Goal: Task Accomplishment & Management: Manage account settings

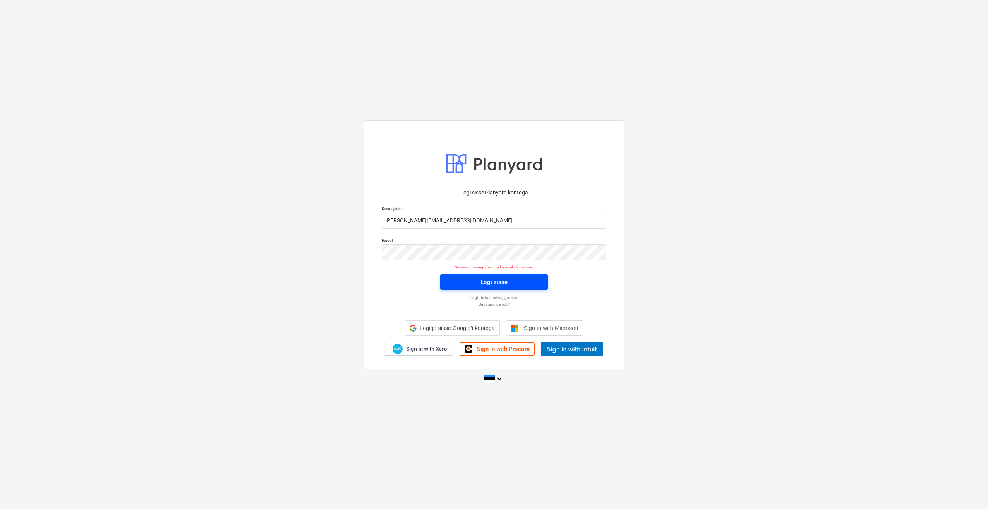
click at [461, 277] on span "Logi sisse" at bounding box center [493, 282] width 89 height 10
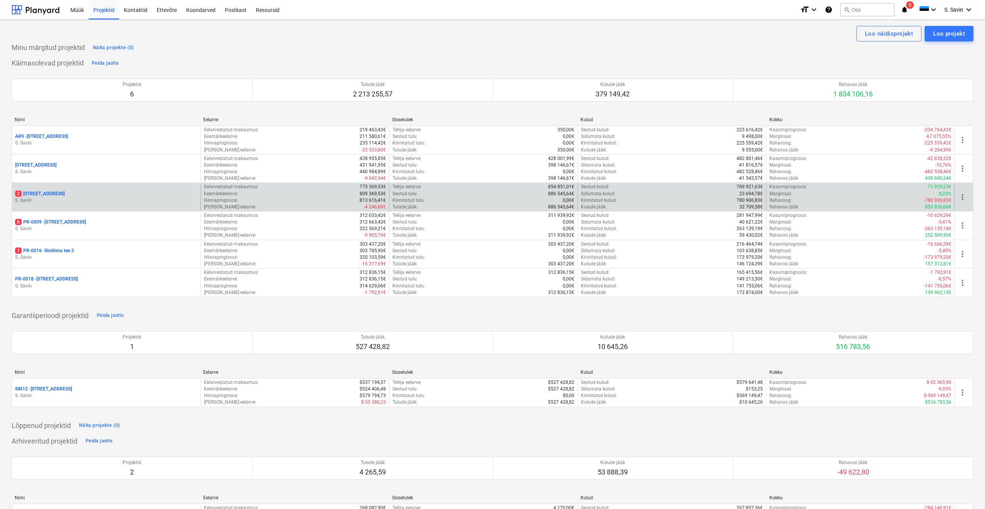
click at [123, 189] on div "2 [STREET_ADDRESS] Savin" at bounding box center [106, 196] width 189 height 27
click at [70, 197] on p "S. Savin" at bounding box center [106, 200] width 182 height 7
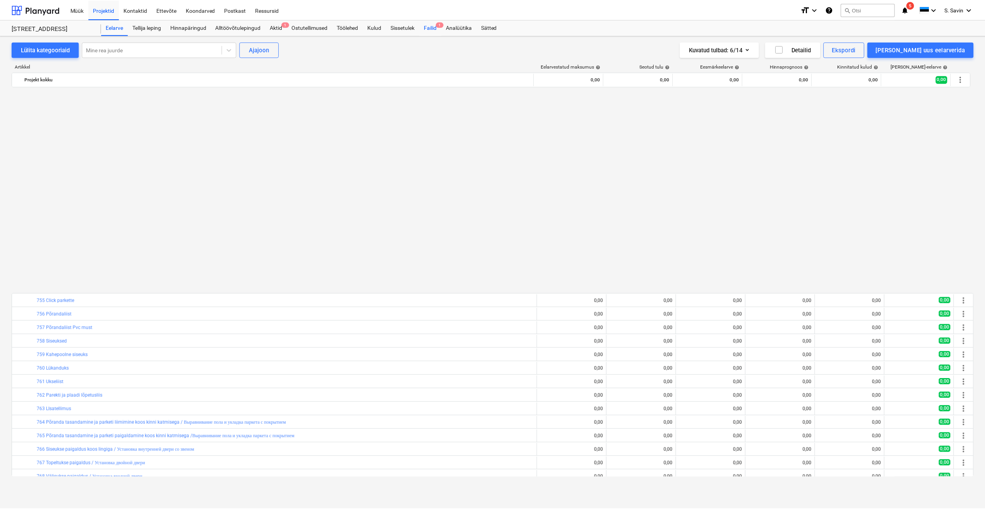
scroll to position [480, 0]
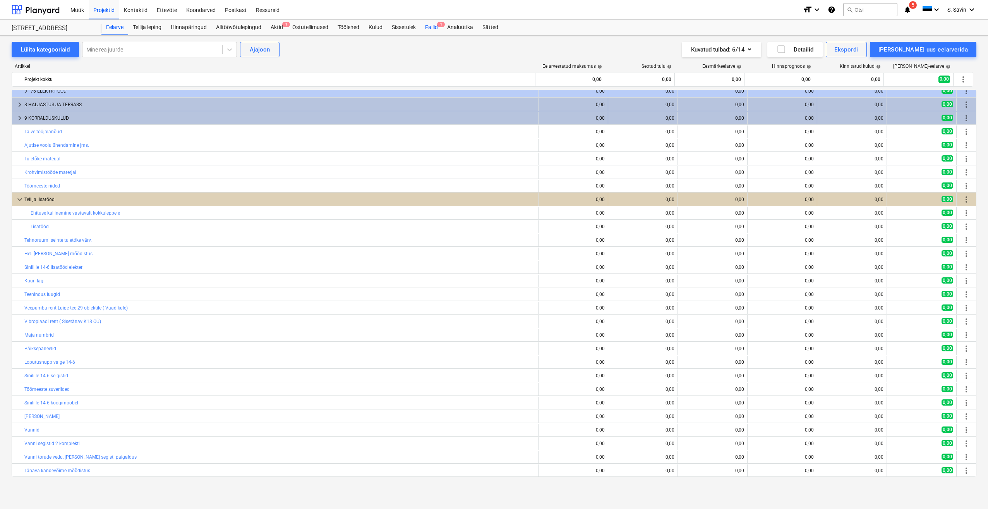
click at [435, 29] on div "Failid 1" at bounding box center [431, 27] width 22 height 15
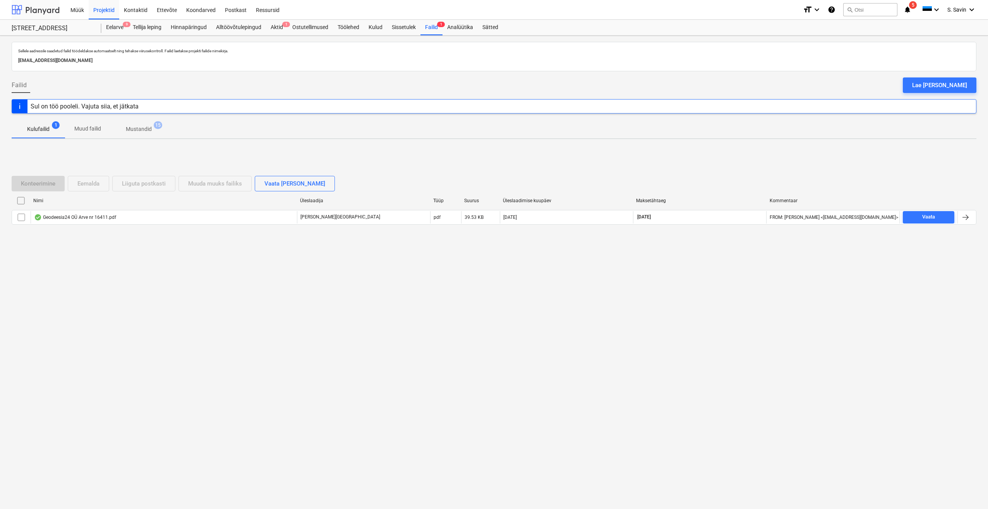
click at [33, 9] on div at bounding box center [36, 9] width 48 height 19
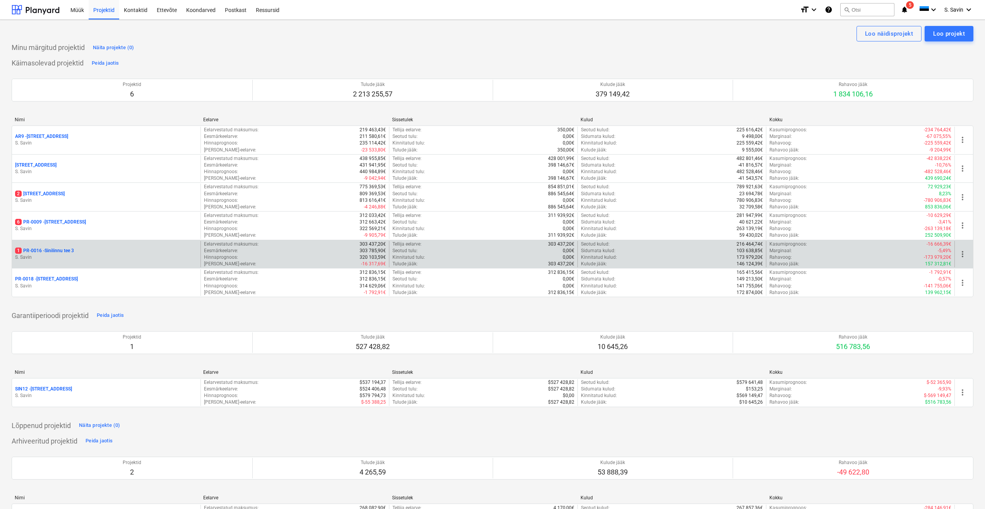
click at [64, 253] on p "1 PR-0016 - Sinilinnu tee 3" at bounding box center [44, 250] width 59 height 7
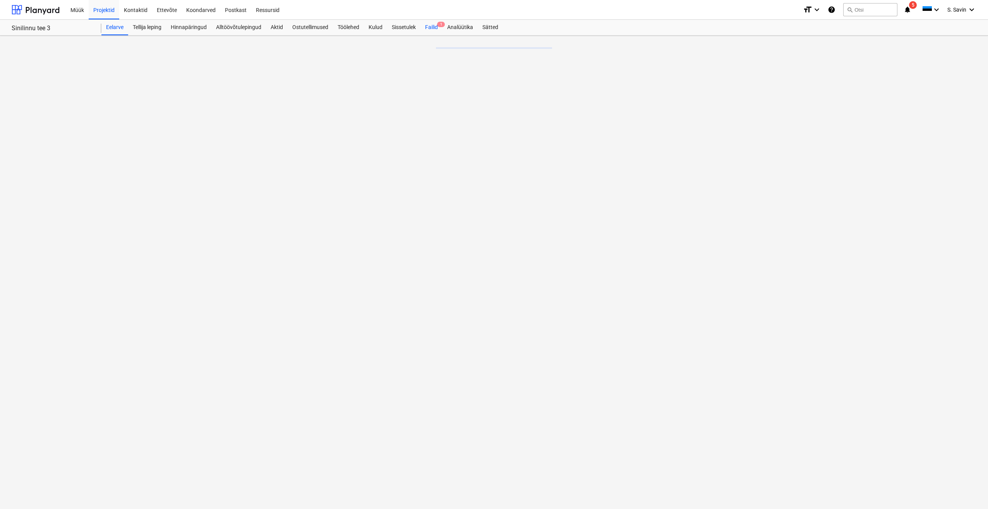
click at [436, 32] on div "Failid 1" at bounding box center [431, 27] width 22 height 15
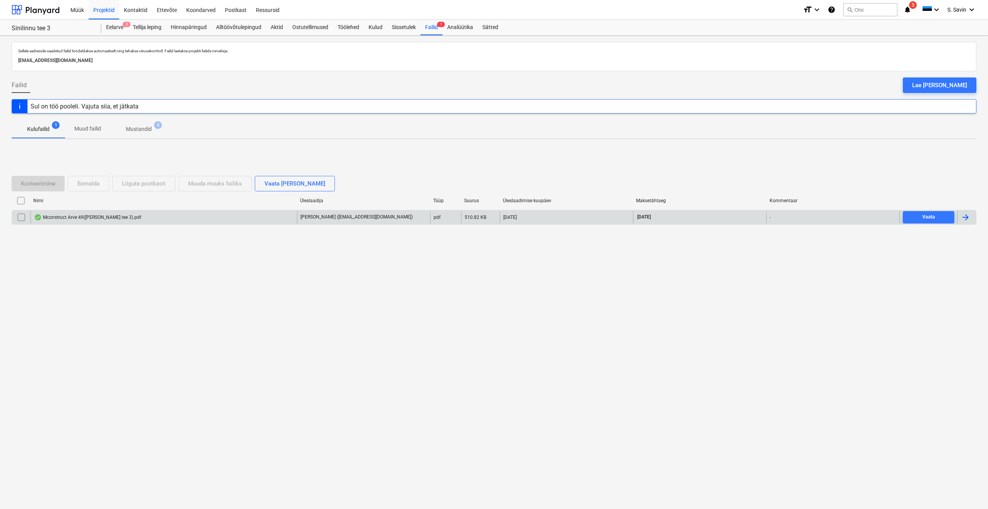
click at [962, 218] on div at bounding box center [965, 217] width 9 height 9
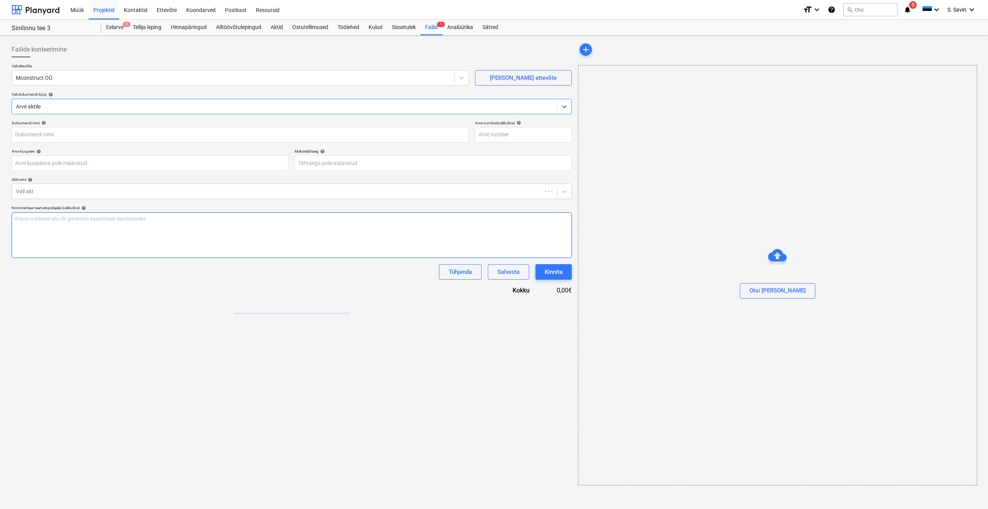
type input "Mconstruct Arve 49([PERSON_NAME] tee 3).pdf"
type input "[DATE]"
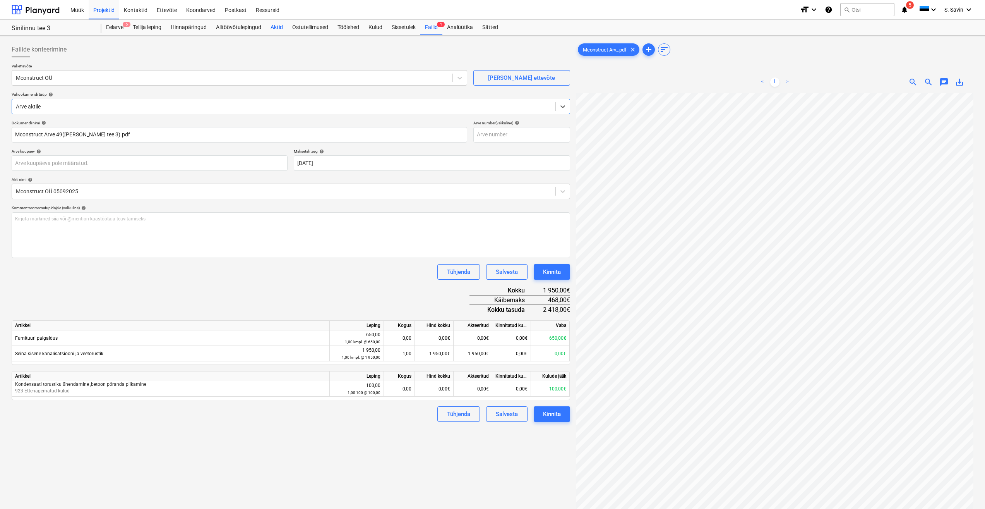
click at [281, 29] on div "Aktid" at bounding box center [277, 27] width 22 height 15
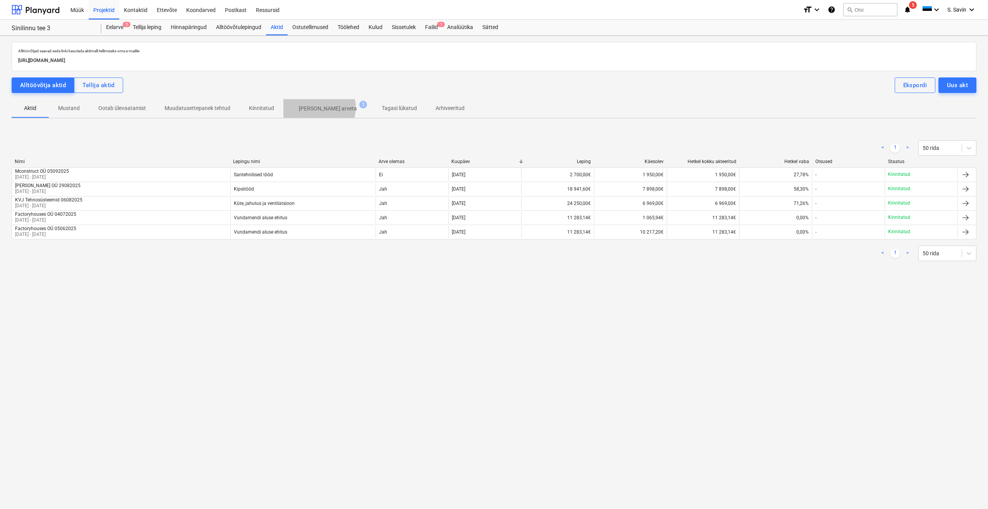
click at [316, 108] on p "[PERSON_NAME] arveta" at bounding box center [328, 109] width 58 height 8
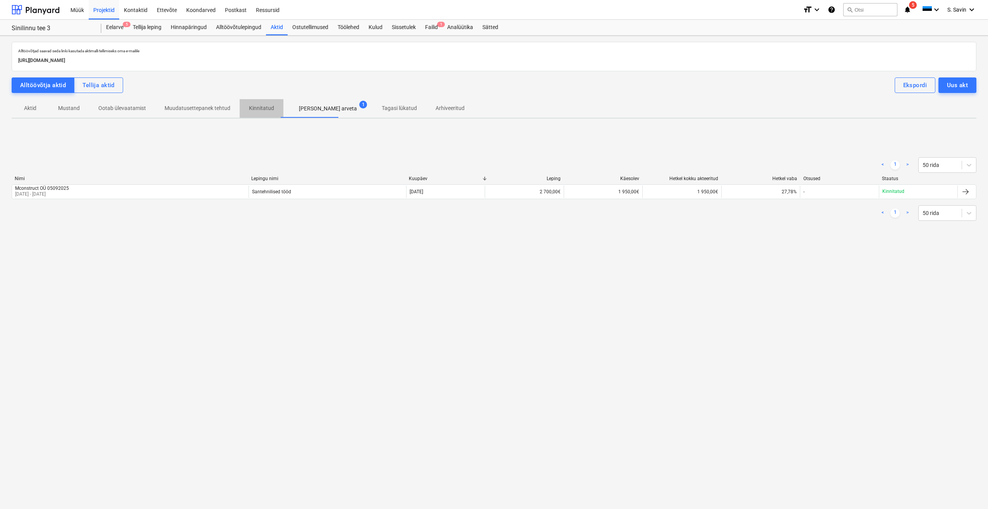
click at [263, 111] on p "Kinnitatud" at bounding box center [261, 108] width 25 height 8
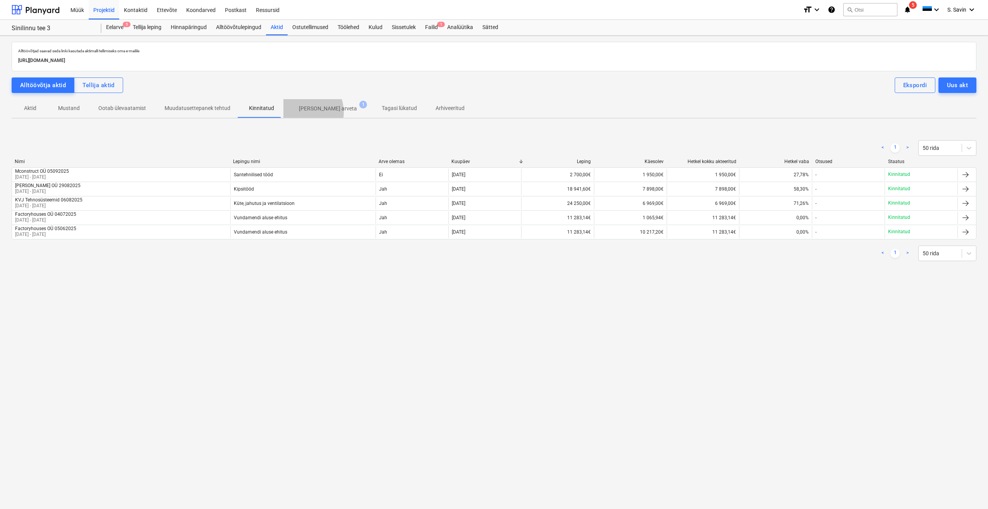
click at [301, 112] on p "[PERSON_NAME] arveta" at bounding box center [328, 109] width 58 height 8
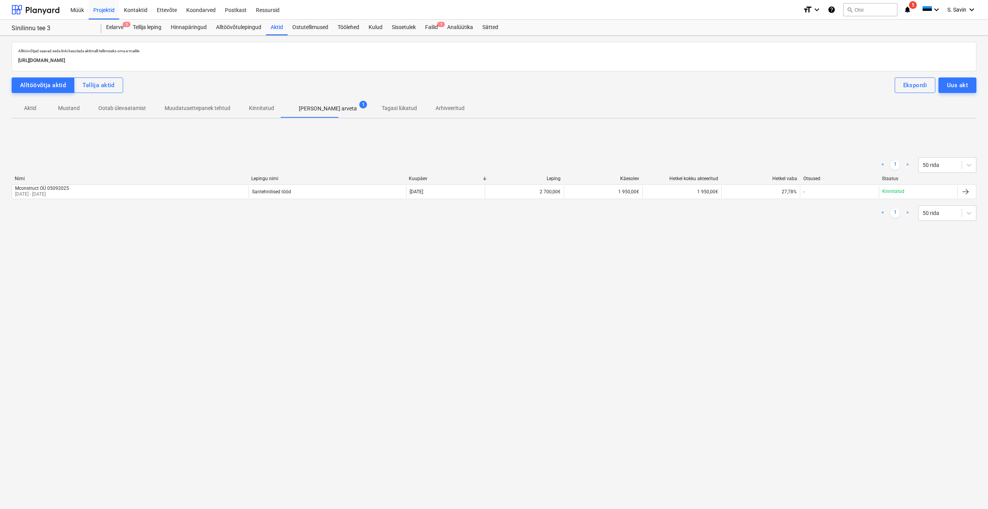
click at [266, 111] on p "Kinnitatud" at bounding box center [261, 108] width 25 height 8
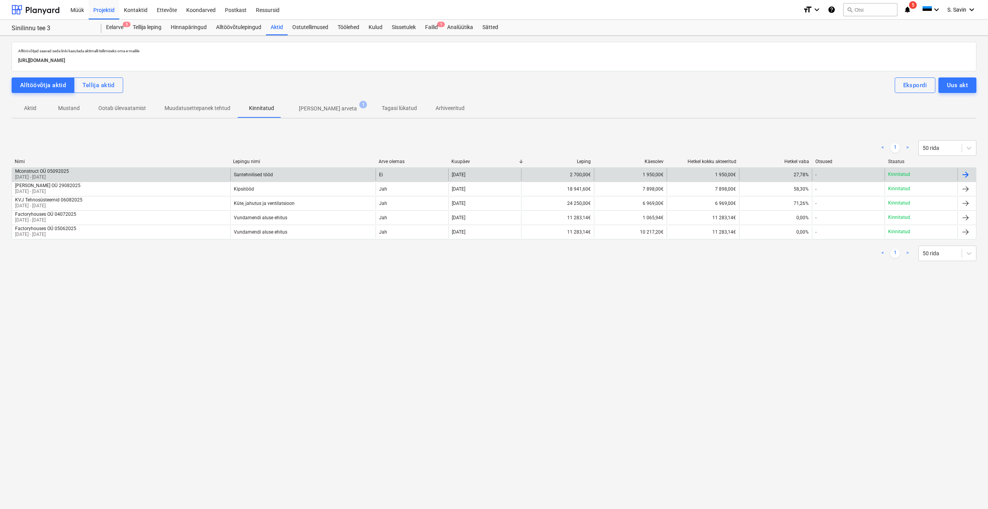
click at [413, 174] on div "Ei" at bounding box center [411, 174] width 73 height 12
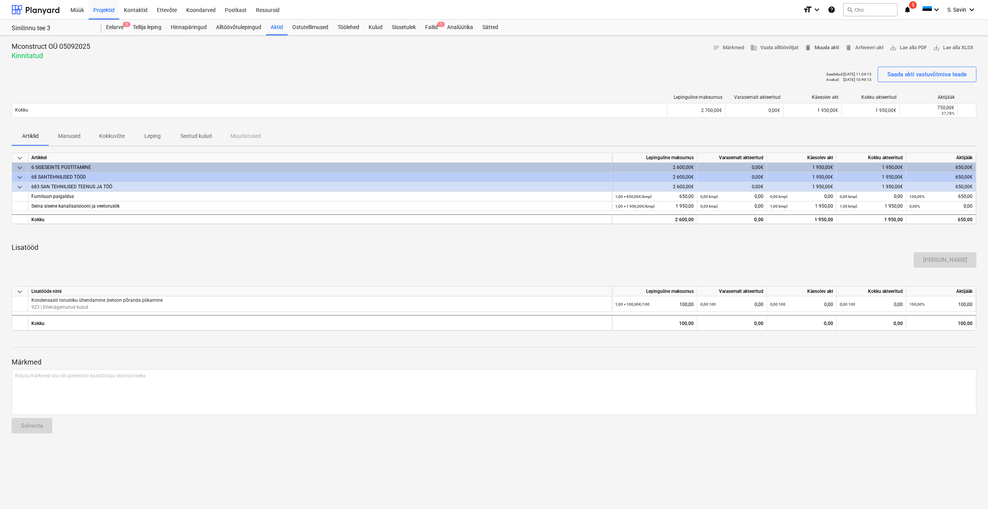
click at [817, 50] on span "delete Muuda akti" at bounding box center [821, 47] width 34 height 9
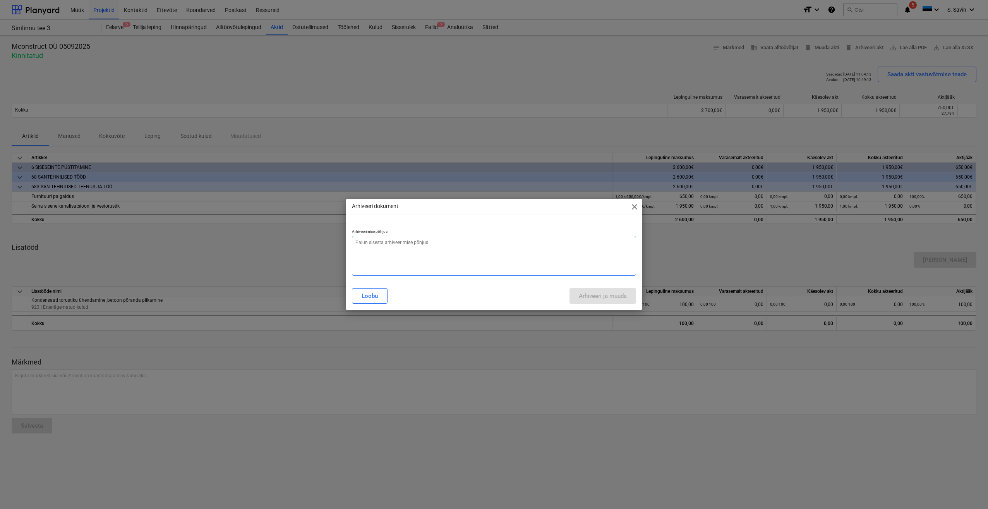
click at [506, 257] on textarea at bounding box center [494, 256] width 284 height 40
type textarea "x"
type textarea "v"
type textarea "x"
type textarea "va"
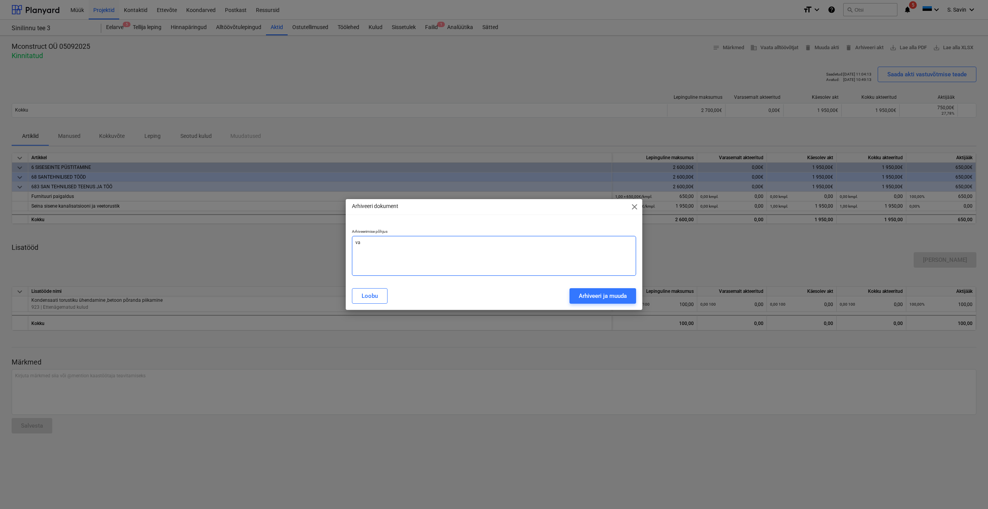
type textarea "x"
type textarea "vaj"
type textarea "x"
type textarea "vaja"
click at [593, 295] on div "Arhiveeri ja muuda" at bounding box center [603, 296] width 48 height 10
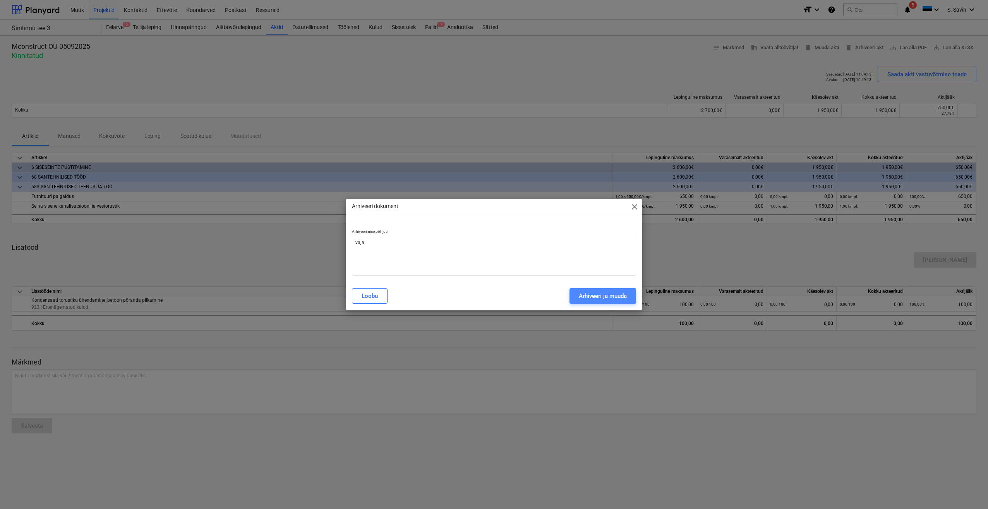
type textarea "x"
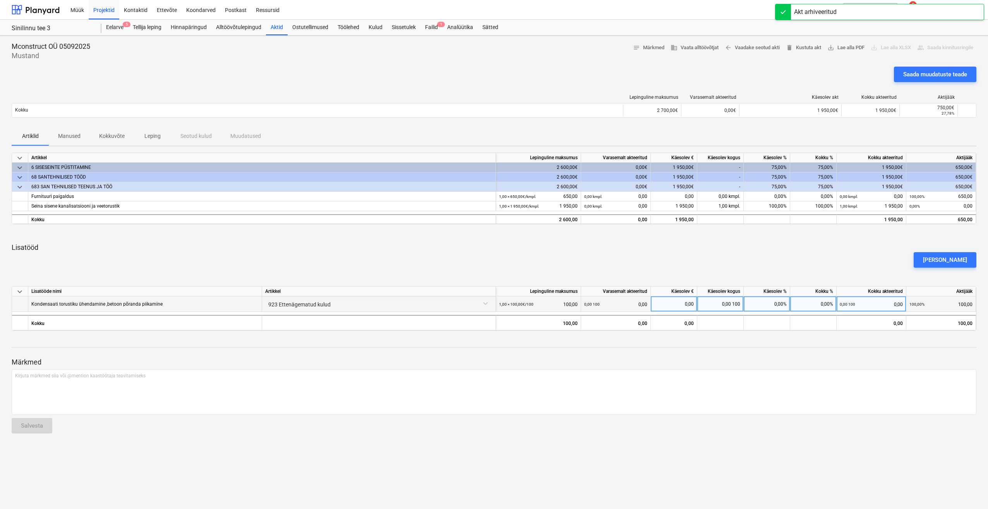
click at [768, 303] on div "0,00%" at bounding box center [767, 303] width 46 height 15
type input "100"
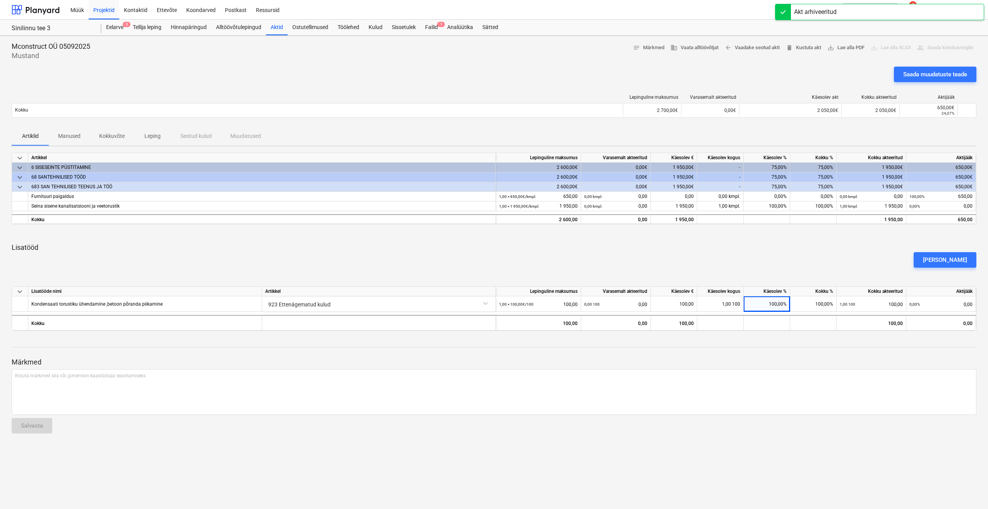
click at [788, 269] on div "[PERSON_NAME]" at bounding box center [494, 260] width 971 height 22
click at [949, 77] on div "Saada muudatuste teade" at bounding box center [935, 74] width 64 height 10
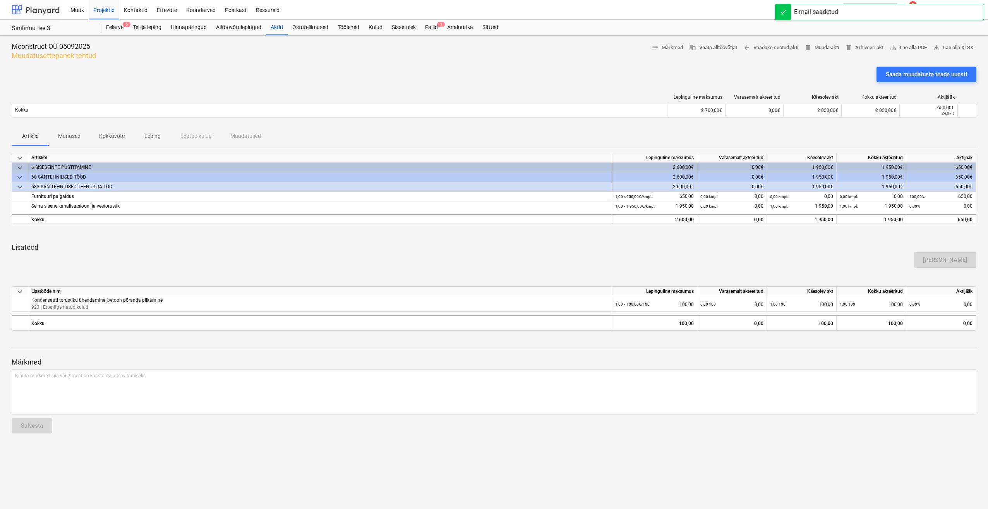
click at [43, 11] on div at bounding box center [36, 9] width 48 height 19
